Goal: Browse casually

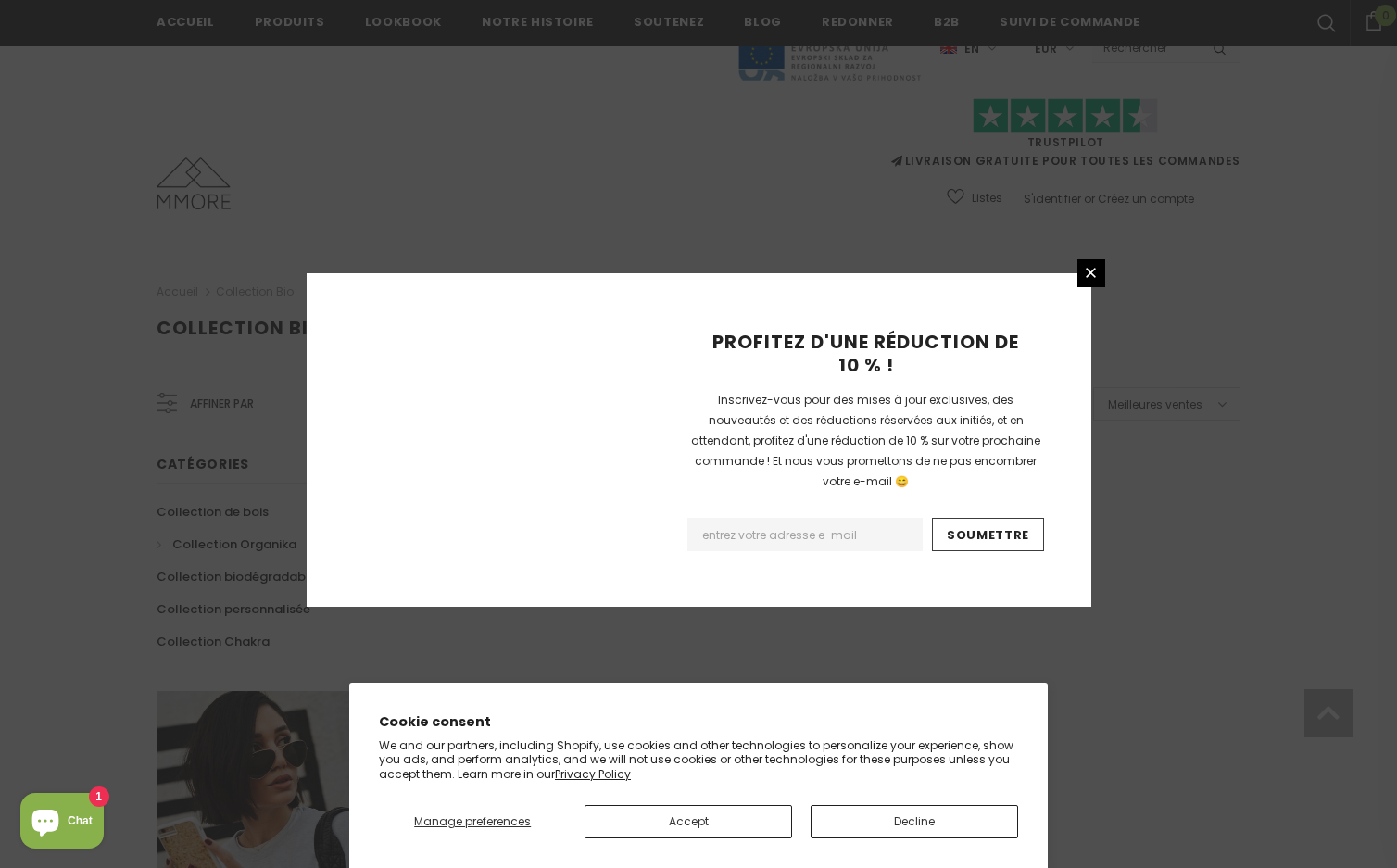
scroll to position [1075, 0]
